Goal: Information Seeking & Learning: Learn about a topic

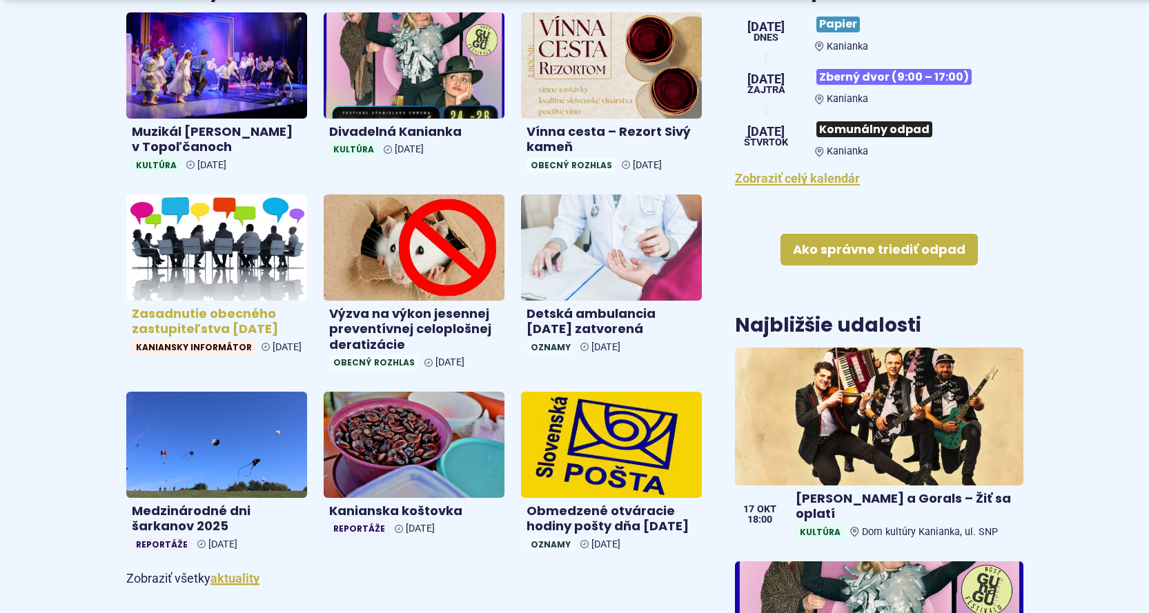
scroll to position [598, 0]
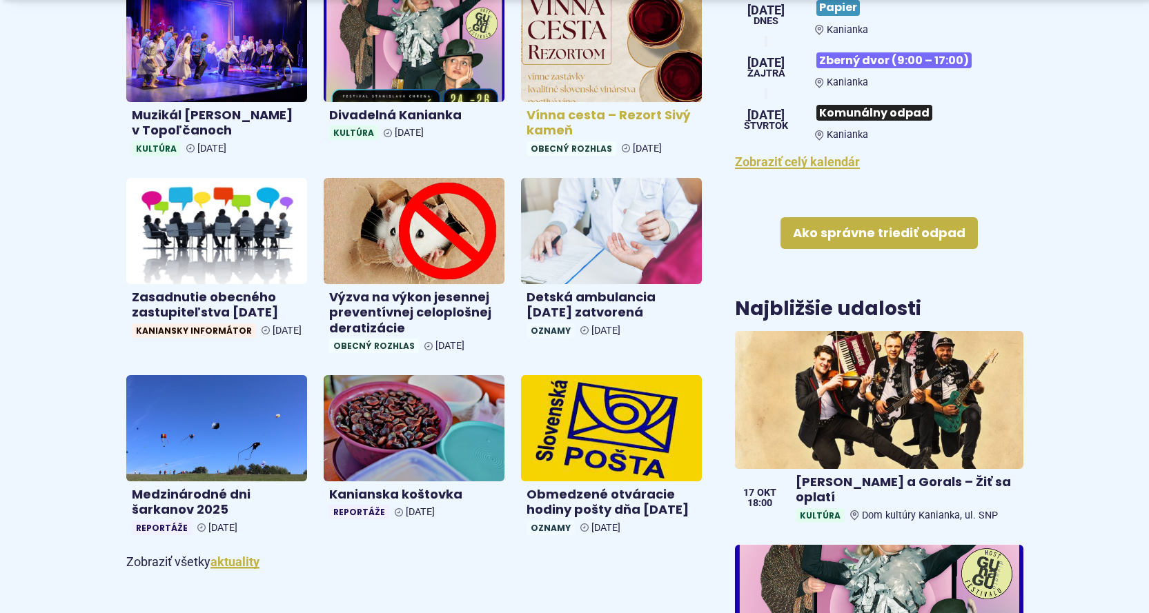
click at [564, 53] on img at bounding box center [611, 49] width 208 height 122
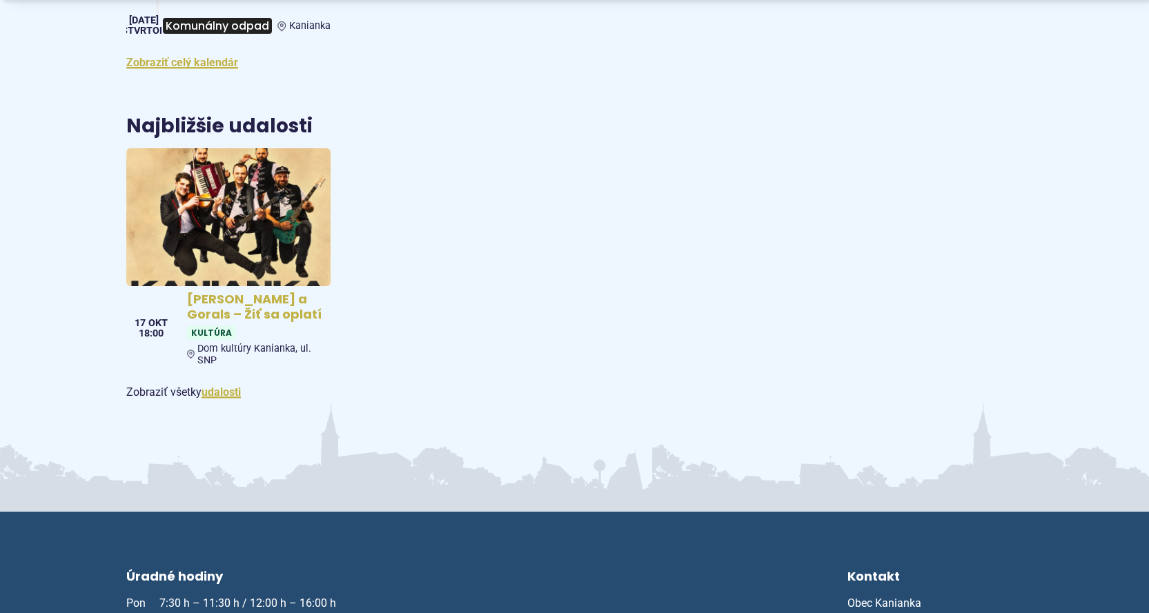
scroll to position [2070, 0]
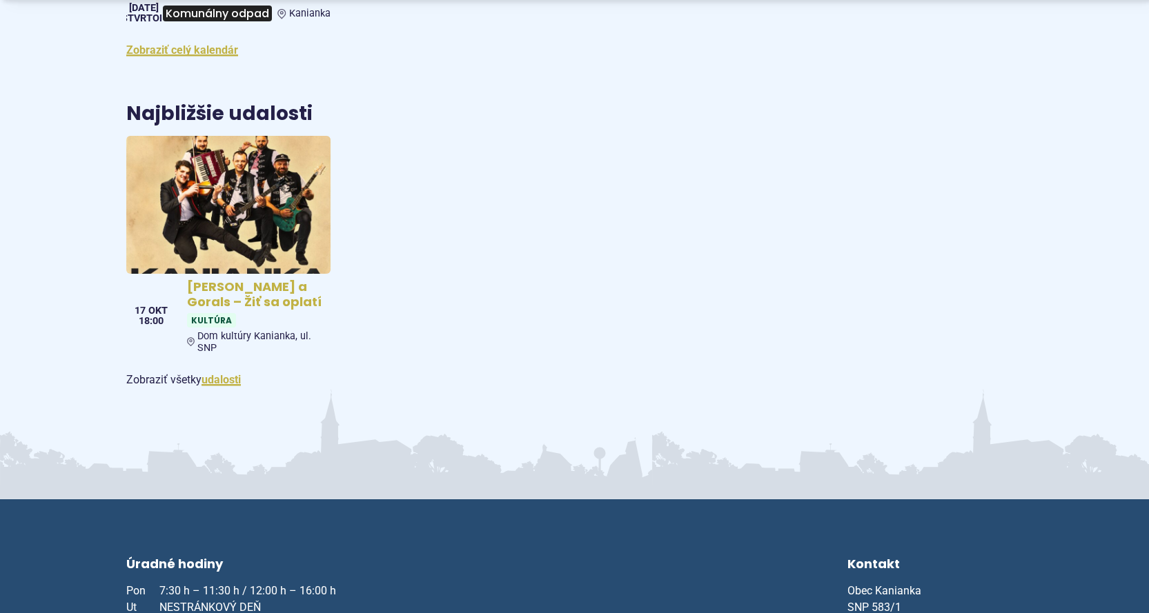
click at [246, 170] on img at bounding box center [227, 205] width 235 height 159
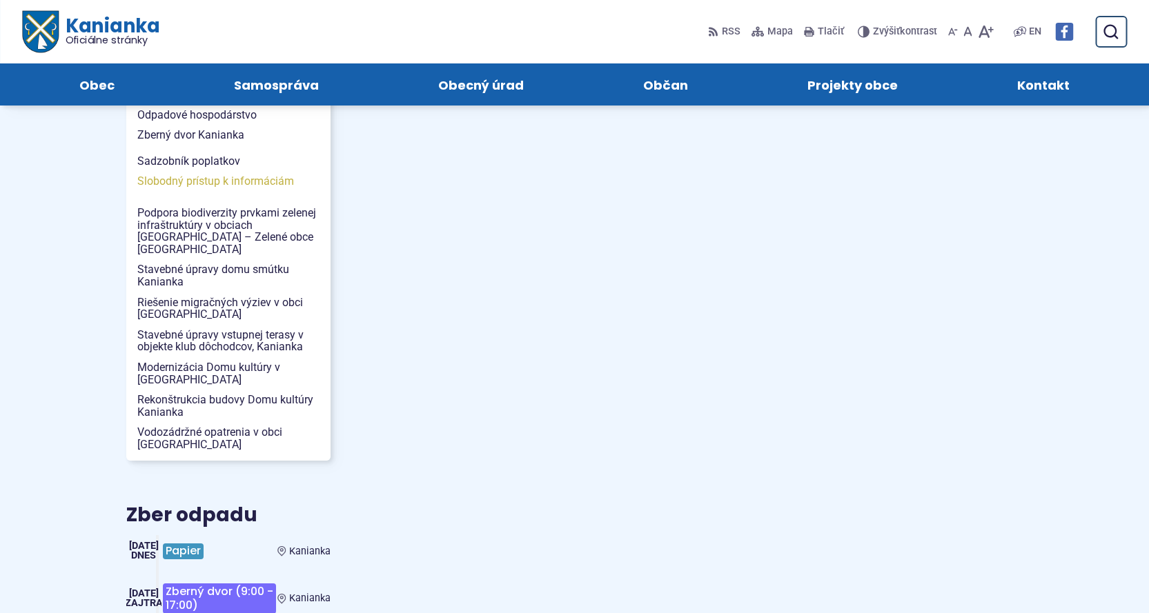
scroll to position [1426, 0]
